Goal: Check status: Check status

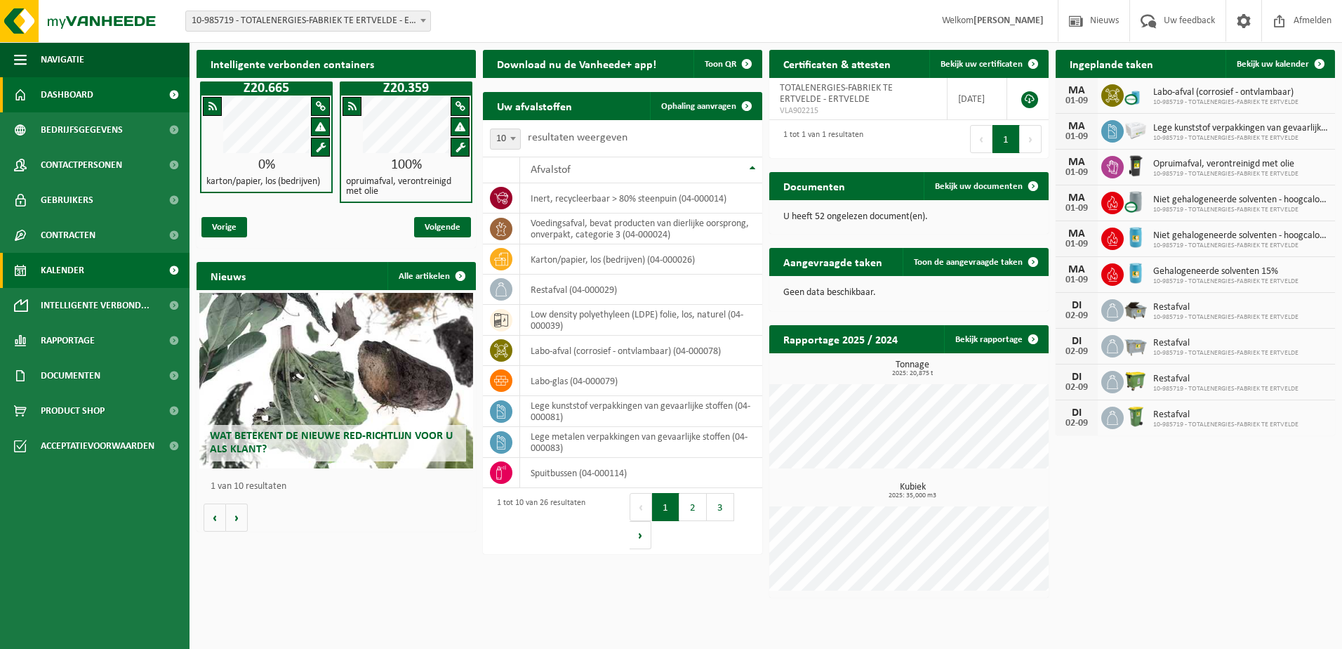
click at [70, 267] on span "Kalender" at bounding box center [63, 270] width 44 height 35
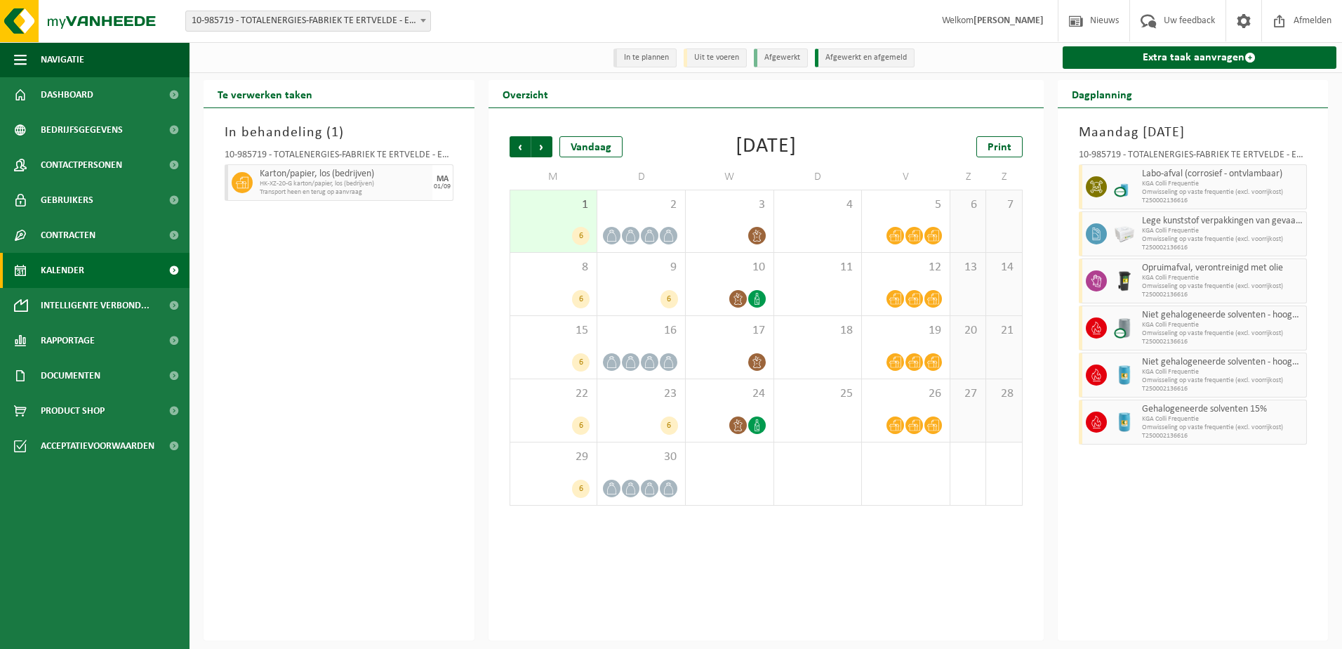
click at [568, 235] on div "6" at bounding box center [553, 236] width 73 height 18
click at [632, 237] on icon at bounding box center [631, 236] width 12 height 12
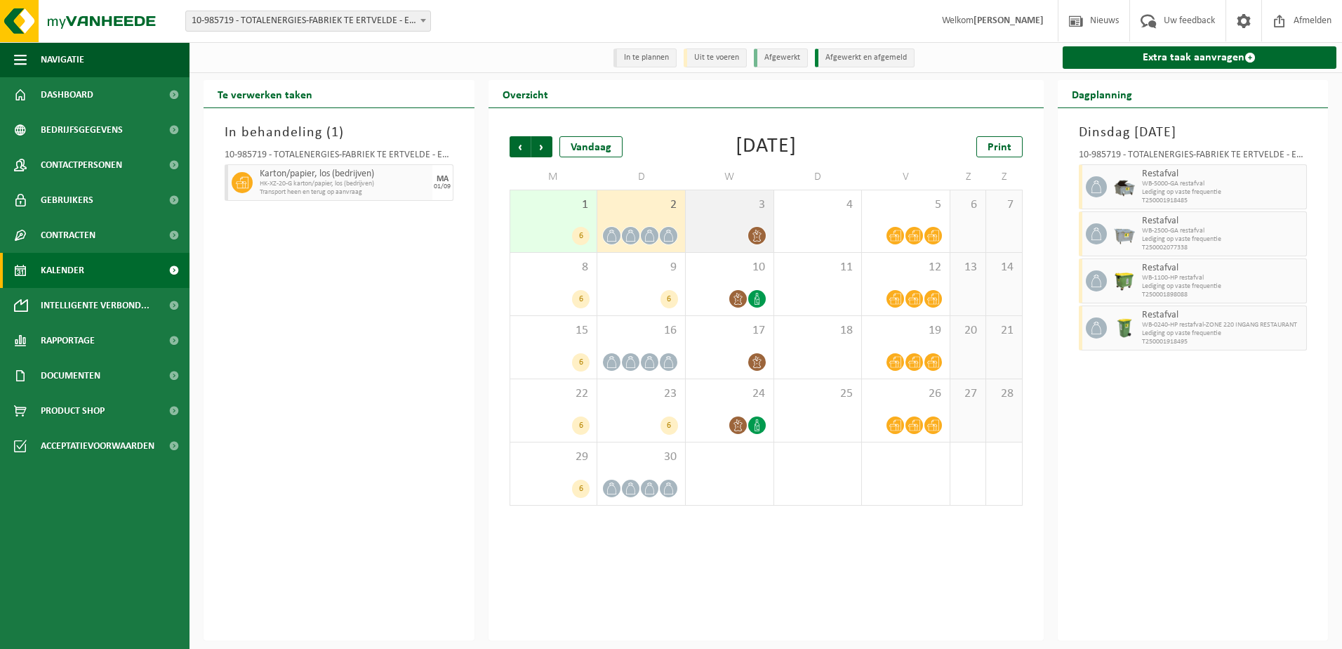
click at [751, 233] on icon at bounding box center [757, 236] width 12 height 12
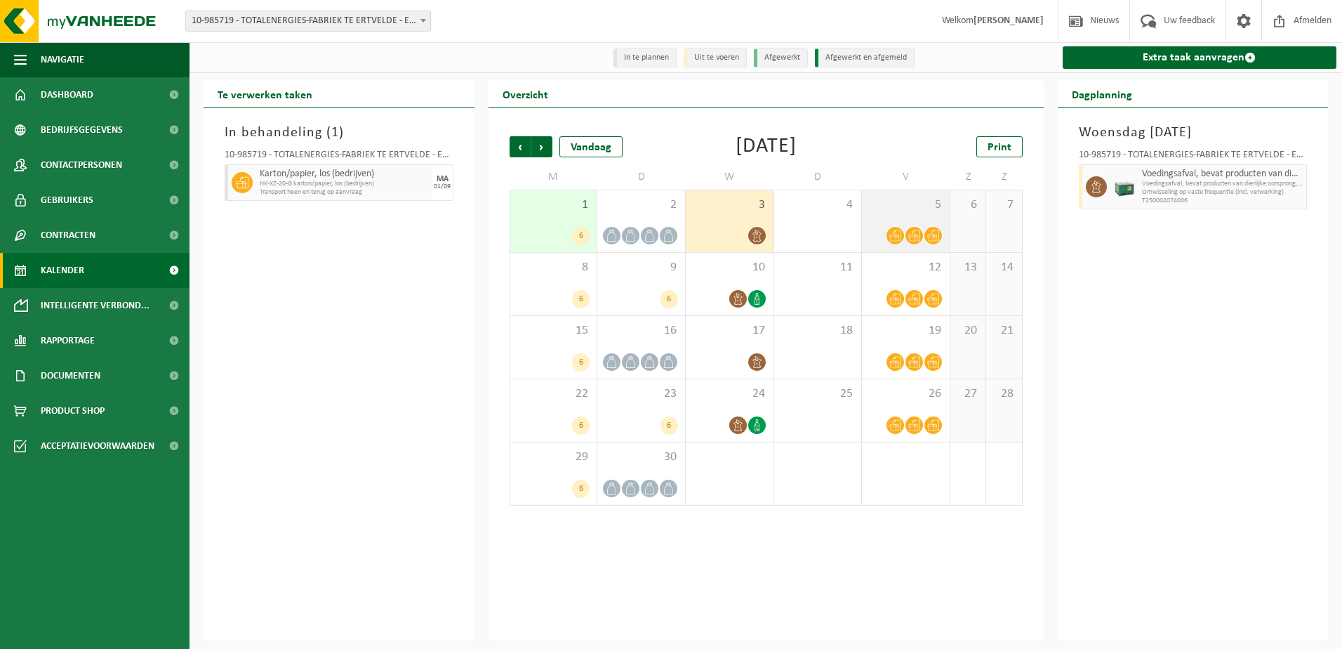
click at [895, 230] on span at bounding box center [896, 236] width 18 height 18
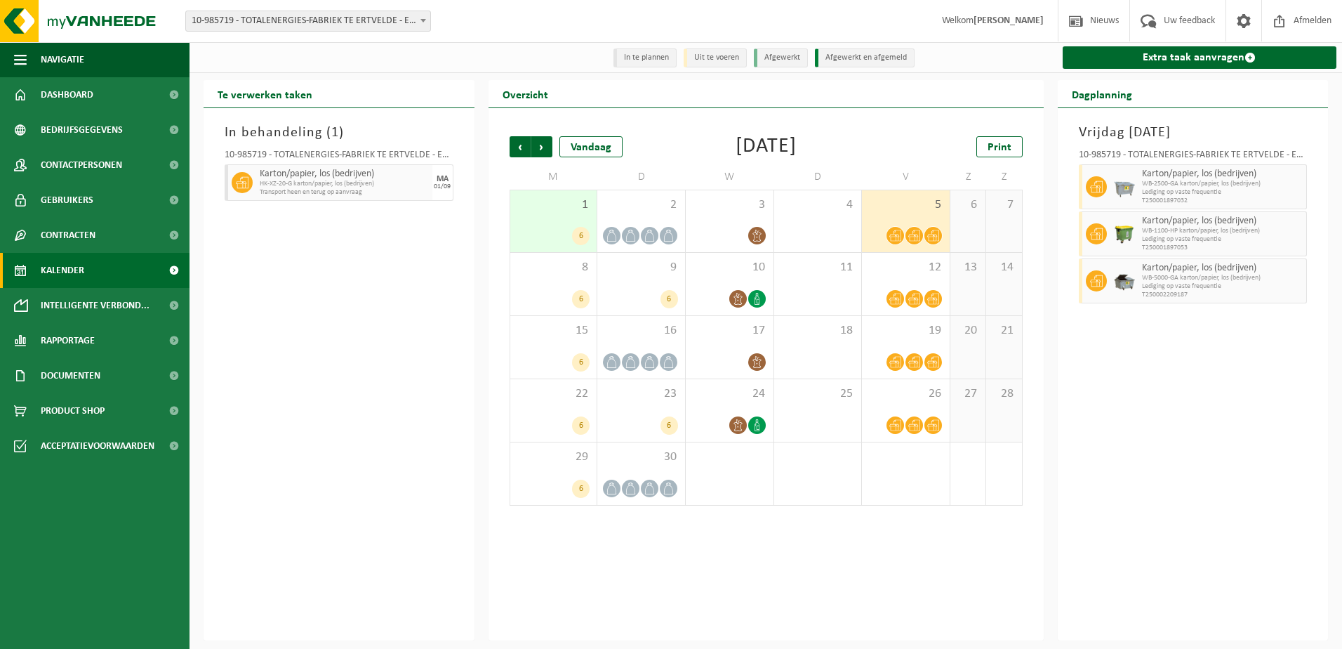
click at [661, 58] on li "In te plannen" at bounding box center [645, 57] width 63 height 19
click at [697, 58] on li "Uit te voeren" at bounding box center [715, 57] width 63 height 19
click at [53, 269] on span "Kalender" at bounding box center [63, 270] width 44 height 35
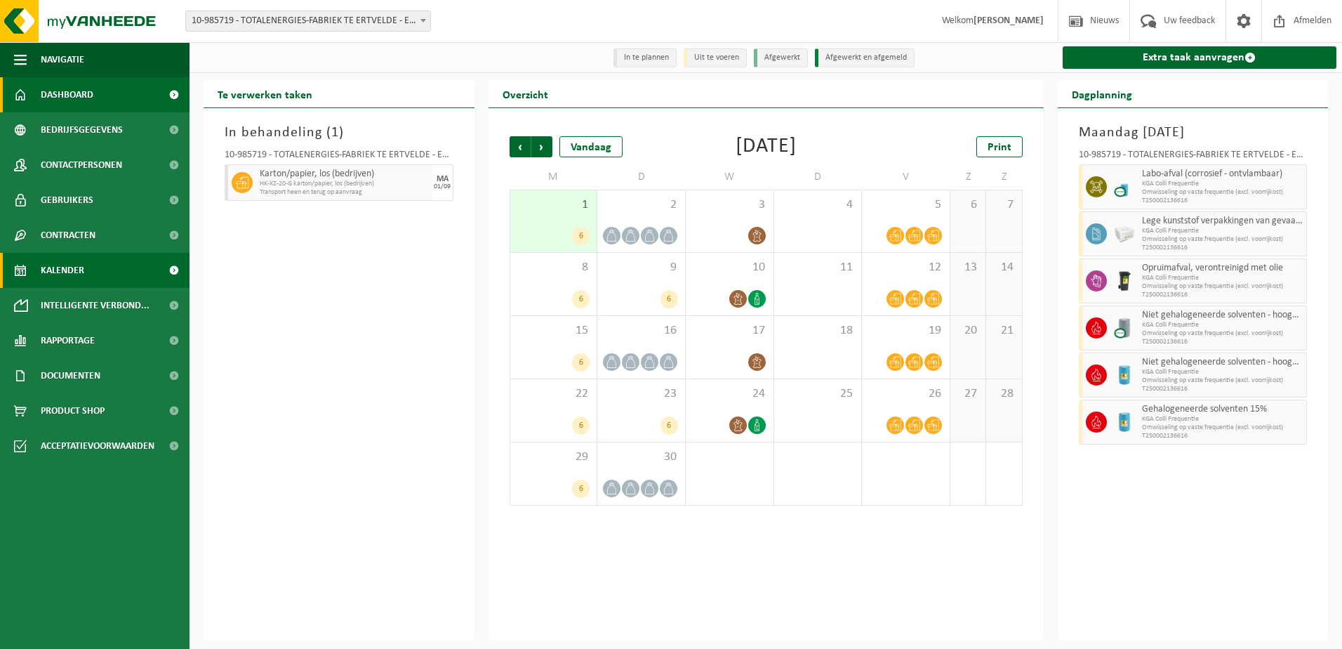
click at [72, 96] on span "Dashboard" at bounding box center [67, 94] width 53 height 35
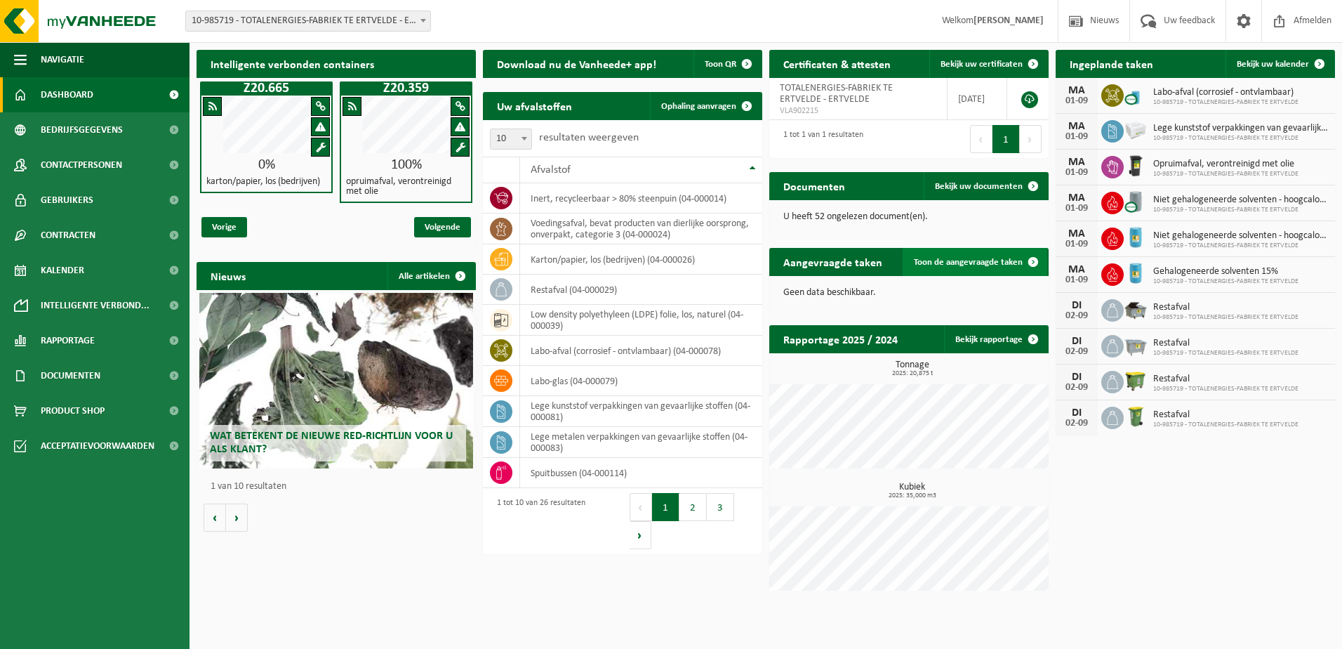
click at [970, 263] on span "Toon de aangevraagde taken" at bounding box center [968, 262] width 109 height 9
